Goal: Task Accomplishment & Management: Manage account settings

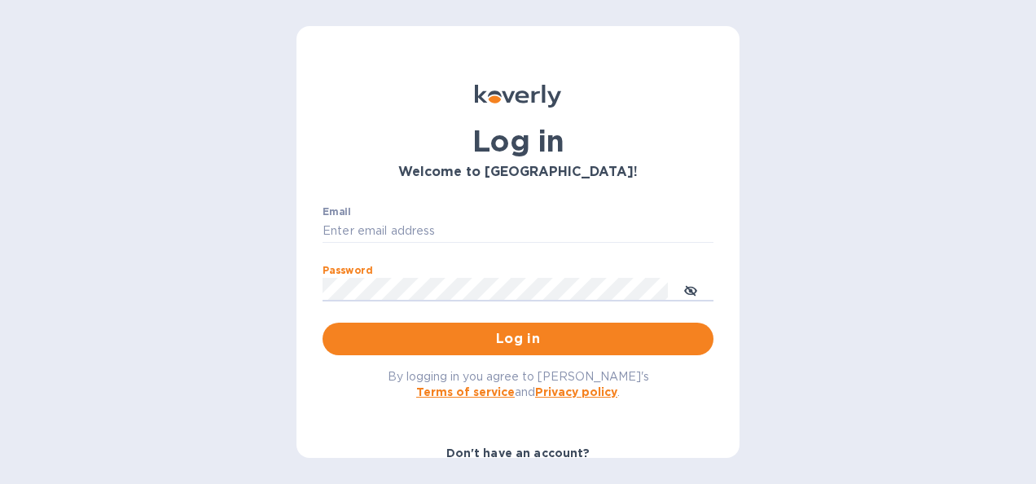
click at [322, 322] on button "Log in" at bounding box center [517, 338] width 391 height 33
click at [335, 234] on input "Email" at bounding box center [517, 231] width 391 height 24
type input "ricky.monds@jas.com"
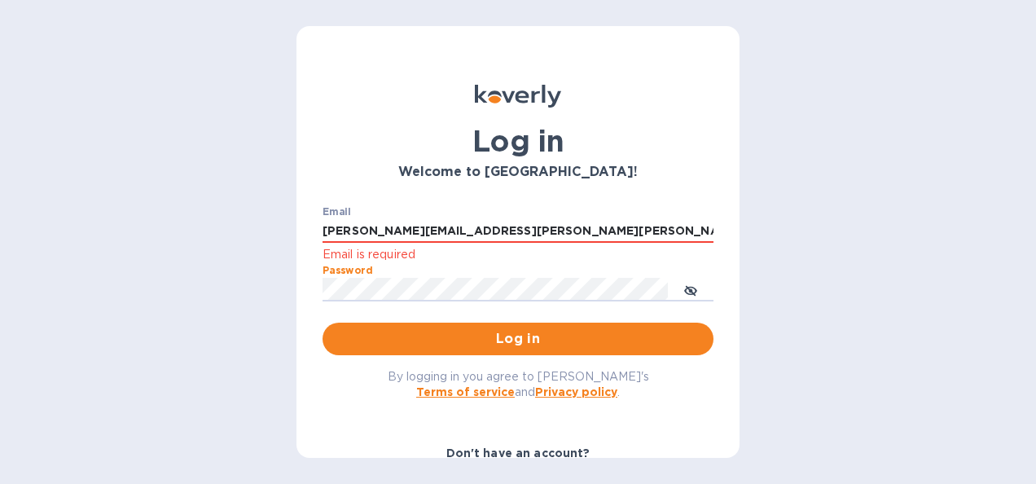
click at [322, 322] on button "Log in" at bounding box center [517, 338] width 391 height 33
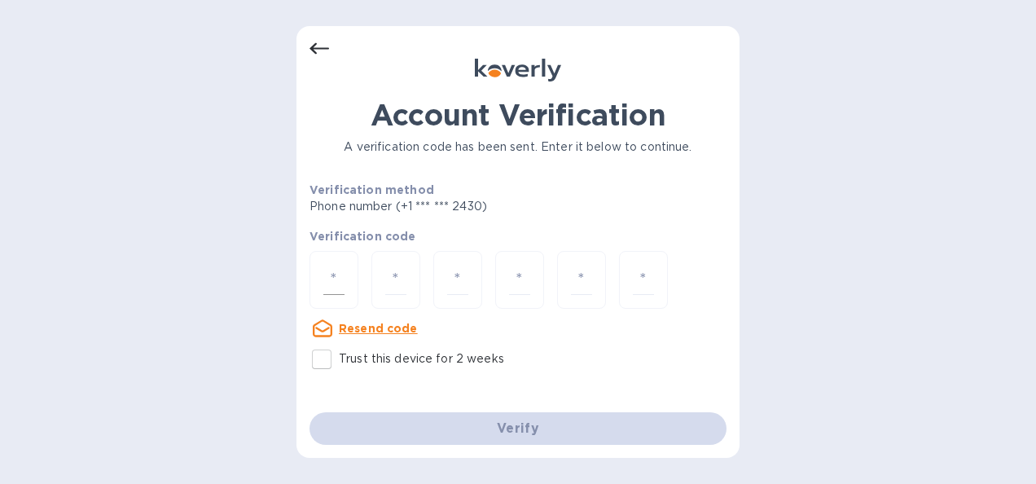
click at [347, 277] on div at bounding box center [333, 280] width 49 height 58
type input "9"
type input "0"
type input "1"
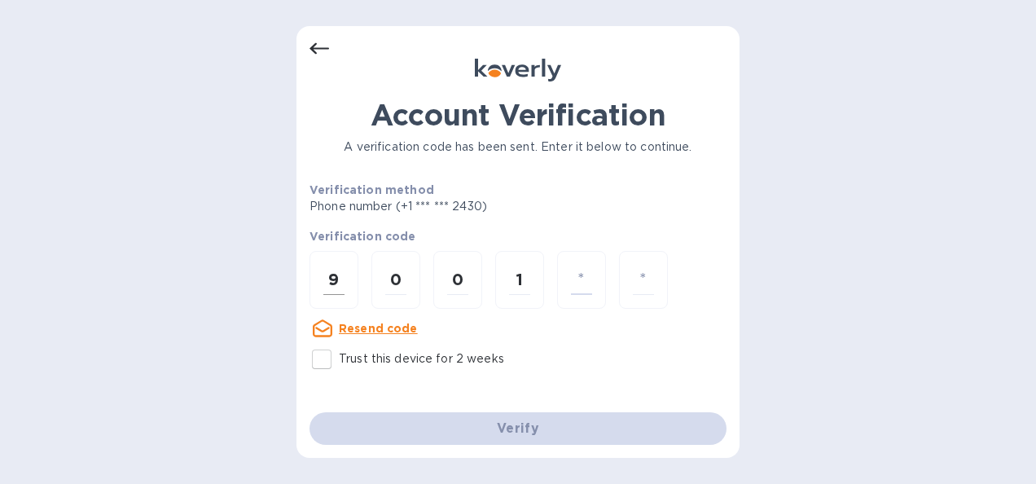
type input "8"
type input "1"
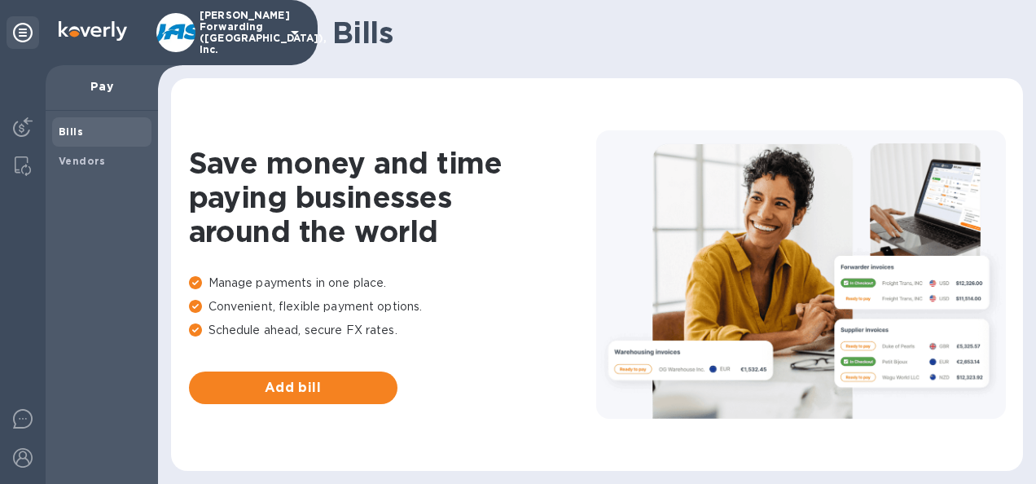
click at [68, 135] on b "Bills" at bounding box center [71, 131] width 24 height 12
click at [93, 161] on b "Vendors" at bounding box center [82, 161] width 47 height 12
click at [78, 129] on b "Bills" at bounding box center [71, 131] width 24 height 12
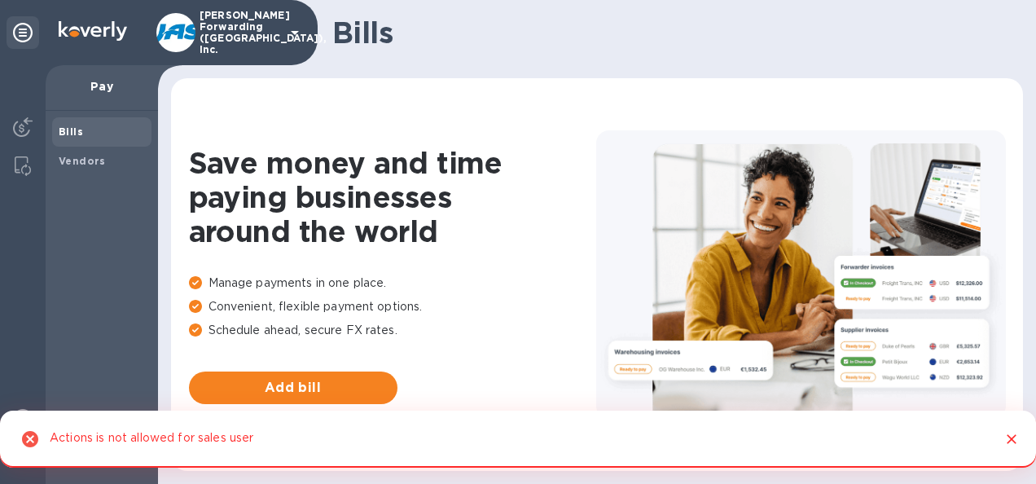
click at [33, 436] on icon at bounding box center [30, 439] width 20 height 20
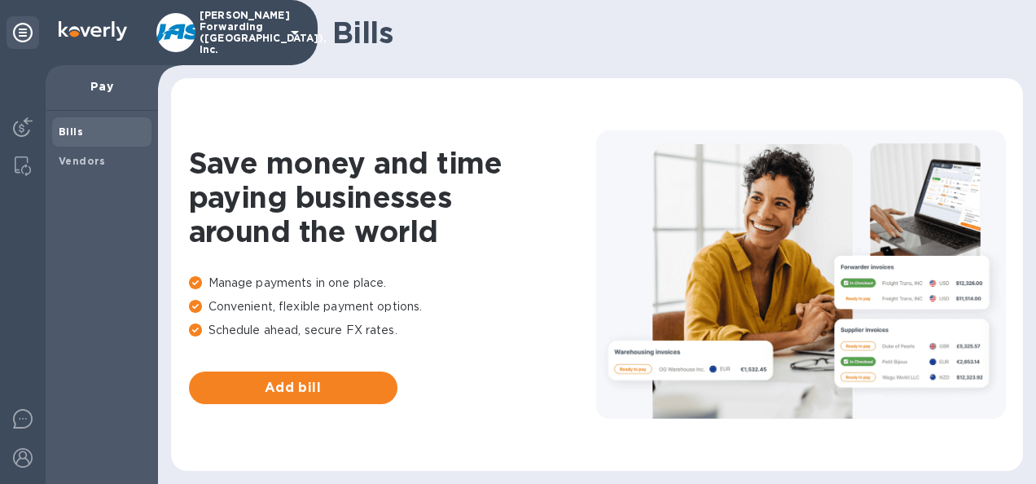
click at [77, 129] on b "Bills" at bounding box center [71, 131] width 24 height 12
click at [20, 29] on icon at bounding box center [23, 33] width 20 height 20
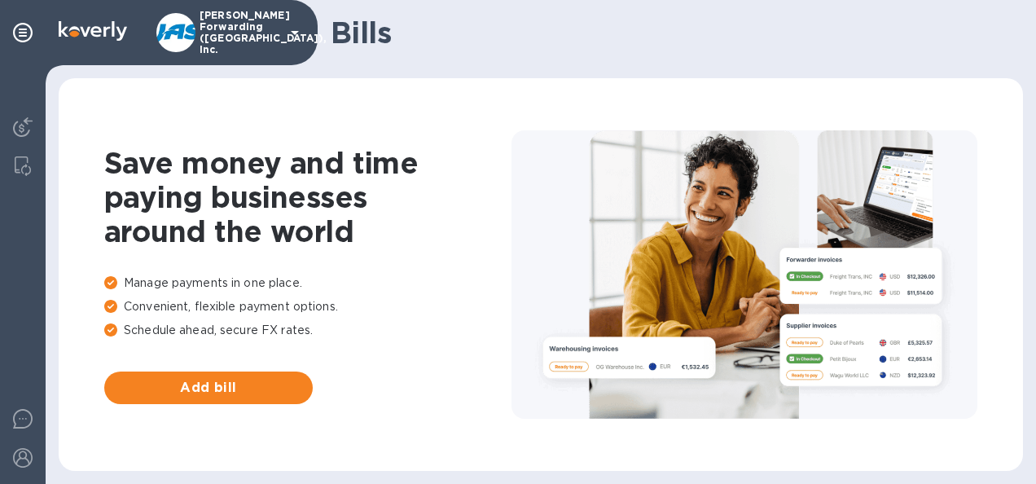
click at [184, 139] on div "Save money and time paying businesses around the world Manage payments in one p…" at bounding box center [540, 274] width 931 height 360
click at [29, 33] on icon at bounding box center [23, 33] width 20 height 20
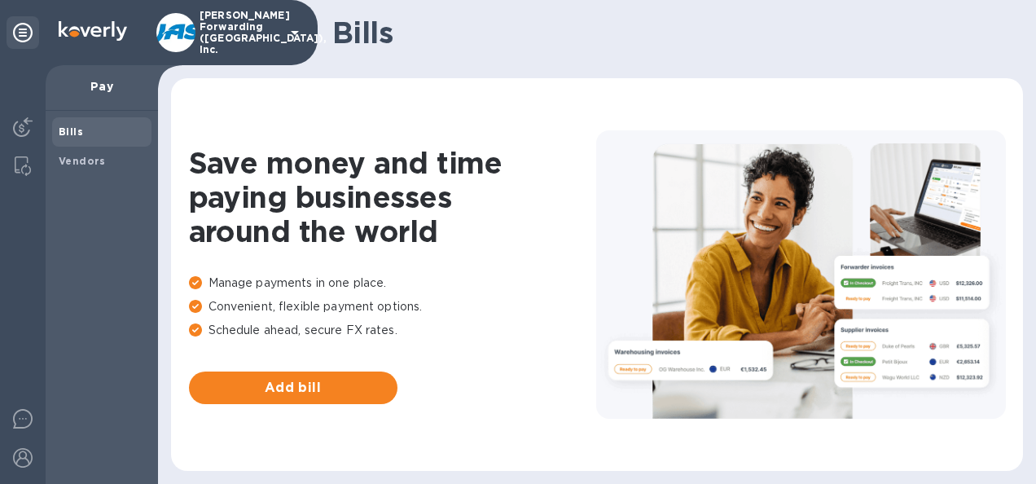
click at [107, 118] on div "Bills" at bounding box center [101, 131] width 99 height 29
click at [94, 163] on b "Vendors" at bounding box center [82, 161] width 47 height 12
click at [69, 132] on b "Bills" at bounding box center [71, 131] width 24 height 12
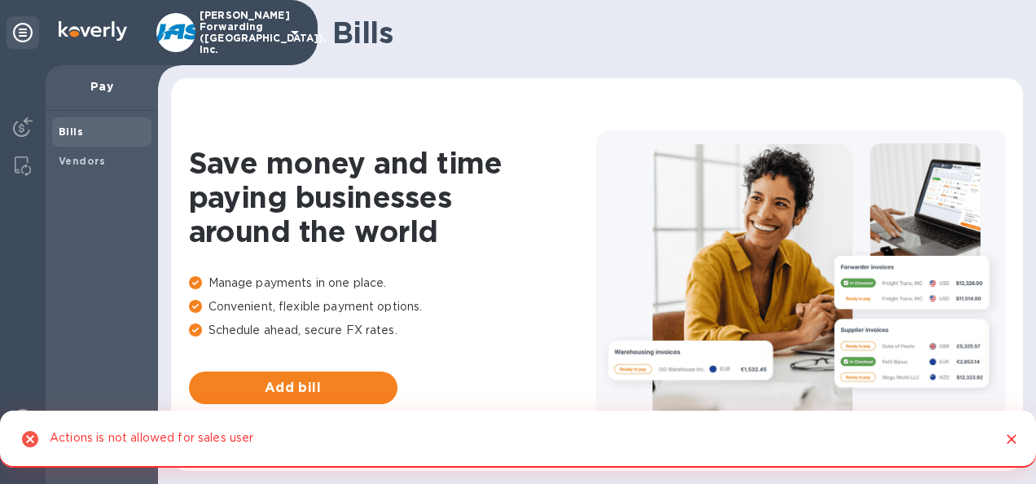
click at [1011, 436] on icon "Close" at bounding box center [1011, 439] width 16 height 16
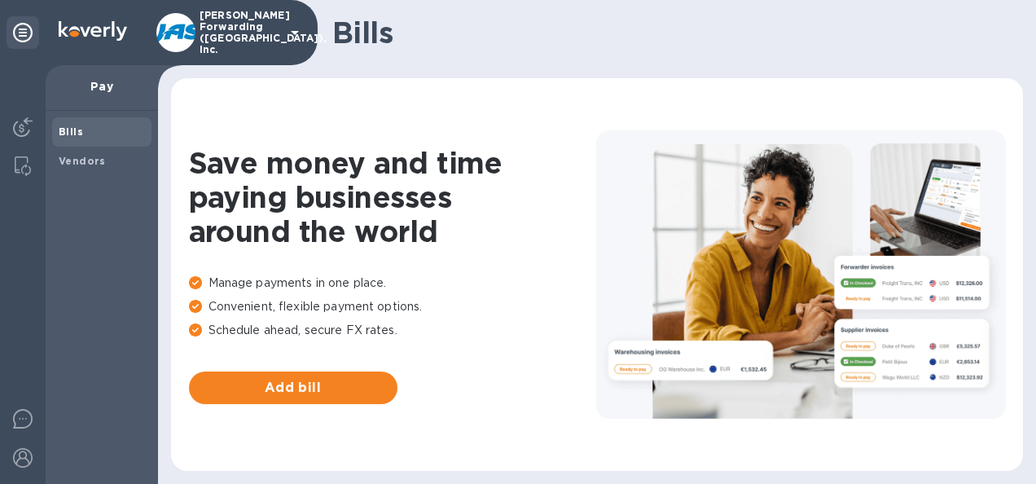
click at [86, 127] on span "Bills" at bounding box center [102, 132] width 86 height 16
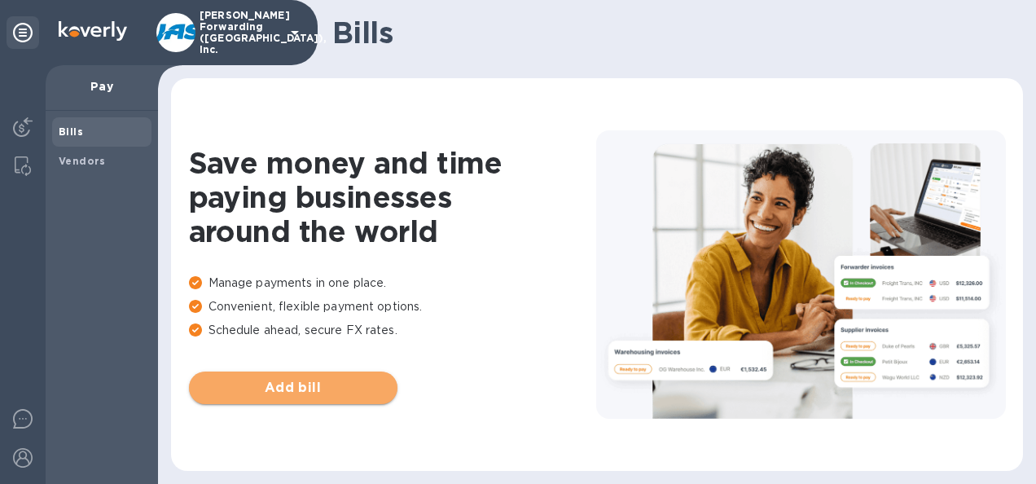
click at [275, 372] on button "Add bill" at bounding box center [293, 387] width 208 height 33
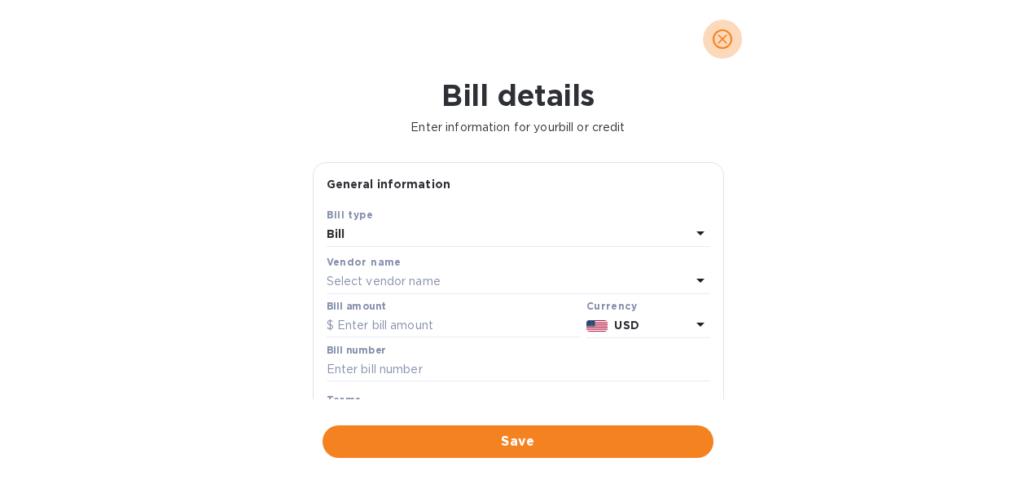
click at [721, 33] on icon "close" at bounding box center [722, 39] width 16 height 16
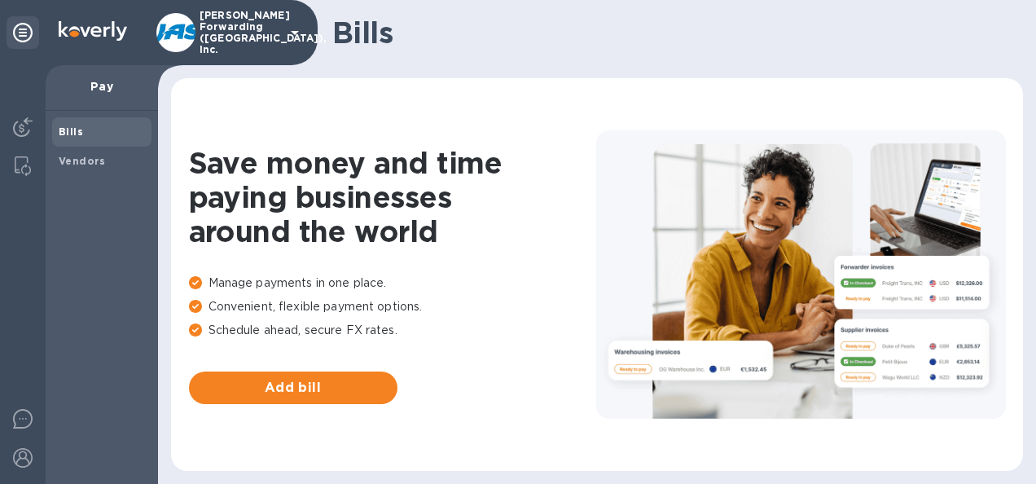
click at [96, 87] on p "Pay" at bounding box center [102, 86] width 86 height 16
click at [81, 125] on span "Bills" at bounding box center [102, 132] width 86 height 16
click at [1001, 86] on div "Save money and time paying businesses around the world Manage payments in one p…" at bounding box center [597, 274] width 852 height 392
click at [47, 407] on div "Bills Vendors" at bounding box center [102, 297] width 112 height 373
click at [103, 137] on span "Bills" at bounding box center [102, 132] width 86 height 16
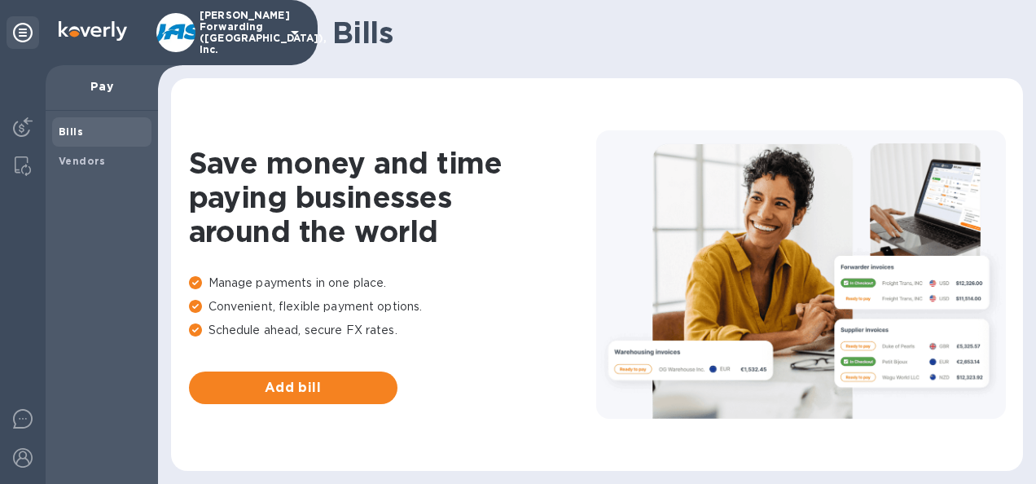
click at [300, 28] on icon at bounding box center [295, 33] width 20 height 20
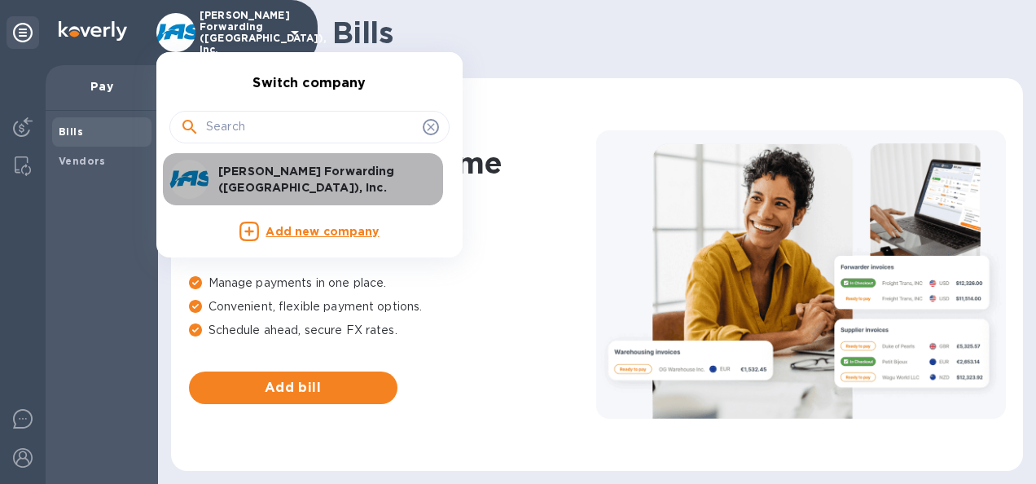
click at [271, 173] on p "[PERSON_NAME] Forwarding ([GEOGRAPHIC_DATA]), Inc." at bounding box center [320, 179] width 205 height 33
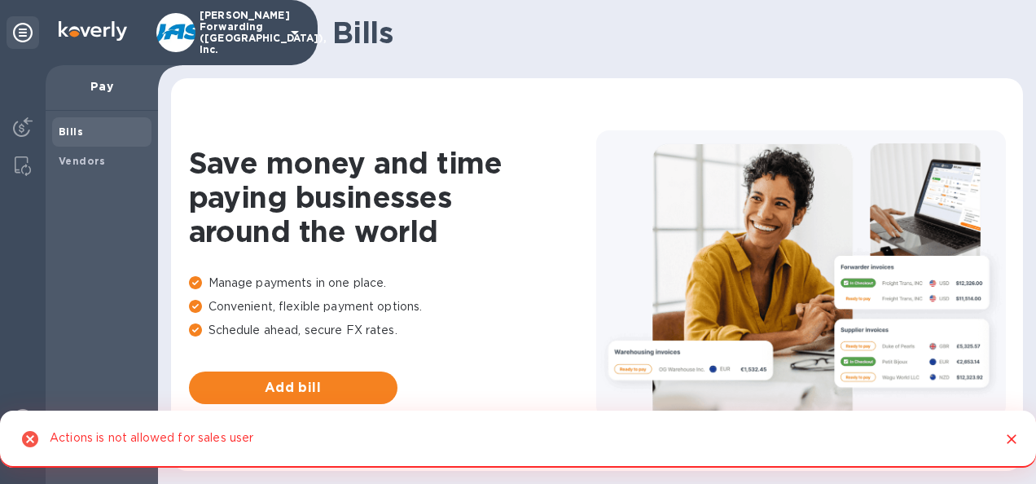
click at [1014, 439] on div "Save money and time paying businesses around the world Manage payments in one p…" at bounding box center [597, 274] width 852 height 392
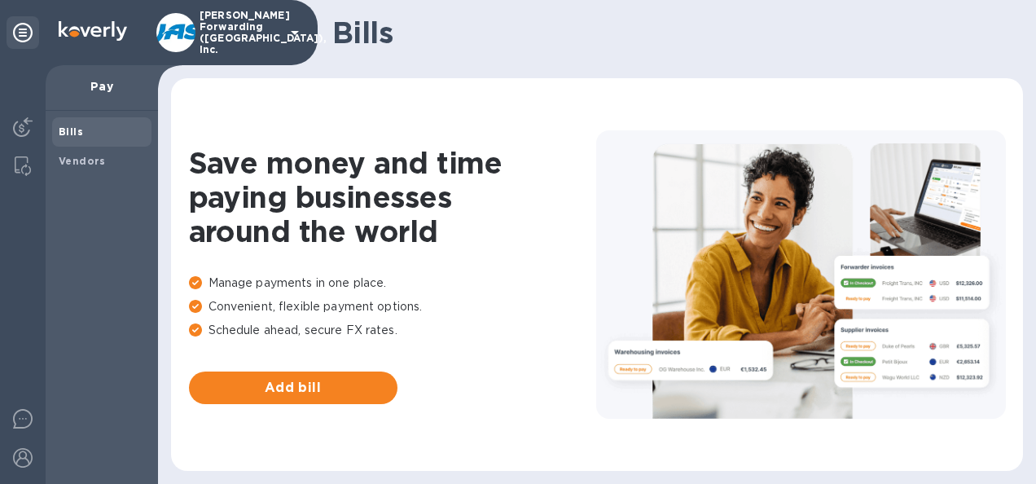
click at [62, 133] on b "Bills" at bounding box center [71, 131] width 24 height 12
click at [84, 166] on b "Vendors" at bounding box center [82, 161] width 47 height 12
click at [82, 138] on span "Bills" at bounding box center [102, 132] width 86 height 16
click at [78, 127] on b "Bills" at bounding box center [71, 131] width 24 height 12
click at [18, 29] on icon at bounding box center [23, 33] width 20 height 20
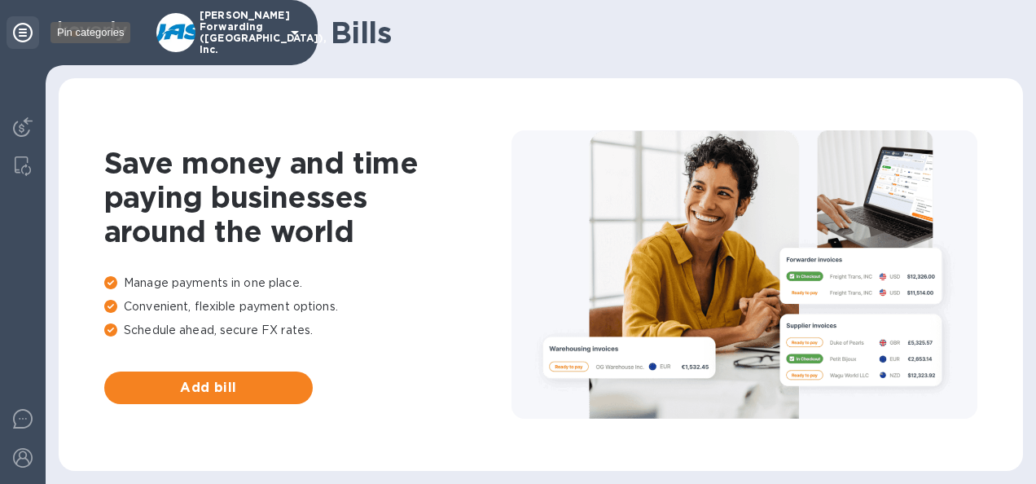
click at [18, 29] on icon at bounding box center [23, 33] width 20 height 20
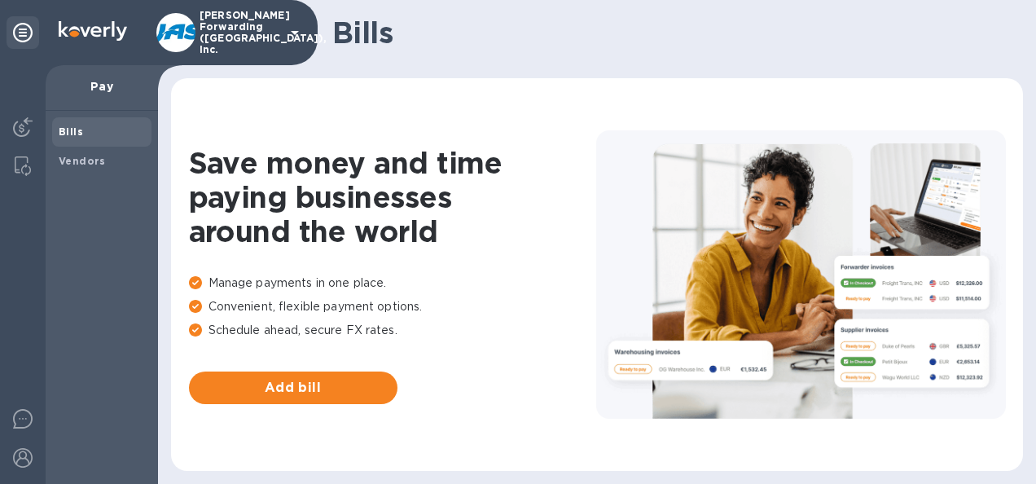
click at [64, 130] on b "Bills" at bounding box center [71, 131] width 24 height 12
